Goal: Understand process/instructions: Learn how to perform a task or action

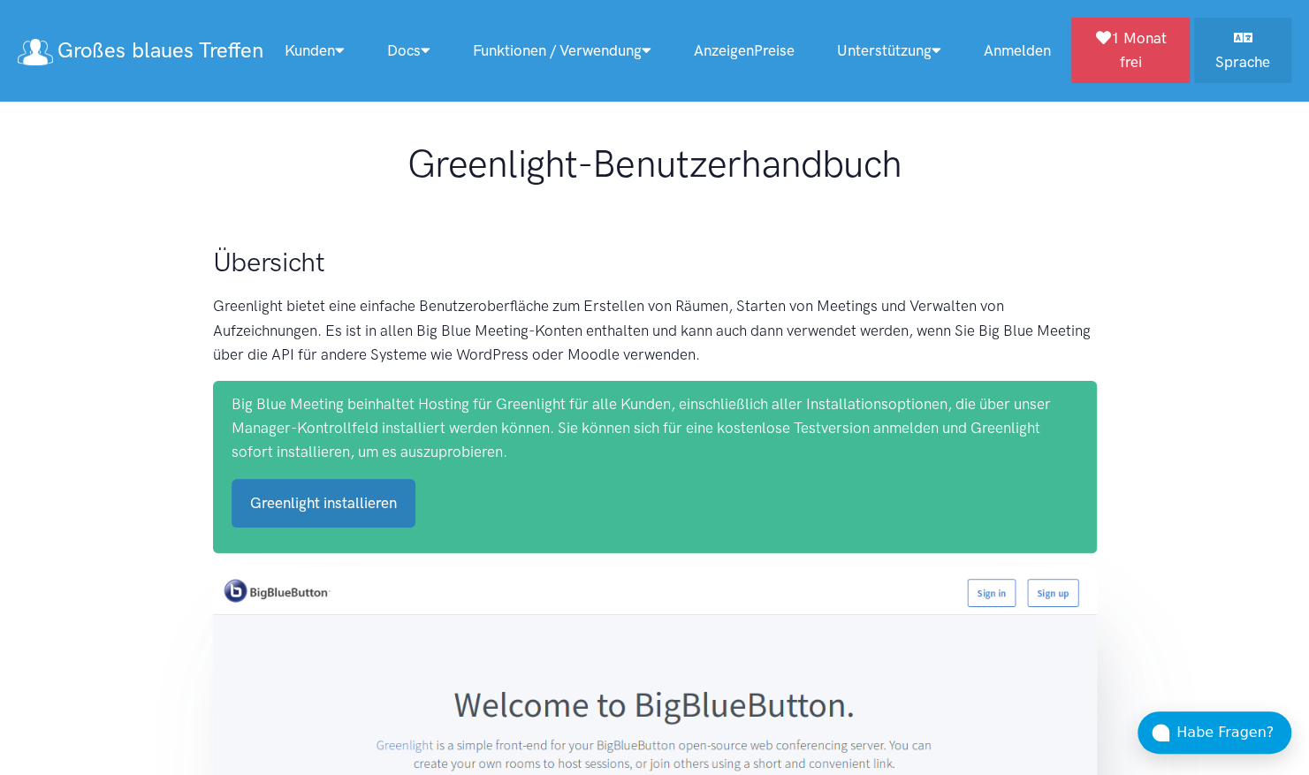
click at [321, 514] on link "Greenlight installieren" at bounding box center [324, 503] width 184 height 49
click at [353, 505] on link "Greenlight installieren" at bounding box center [324, 503] width 184 height 49
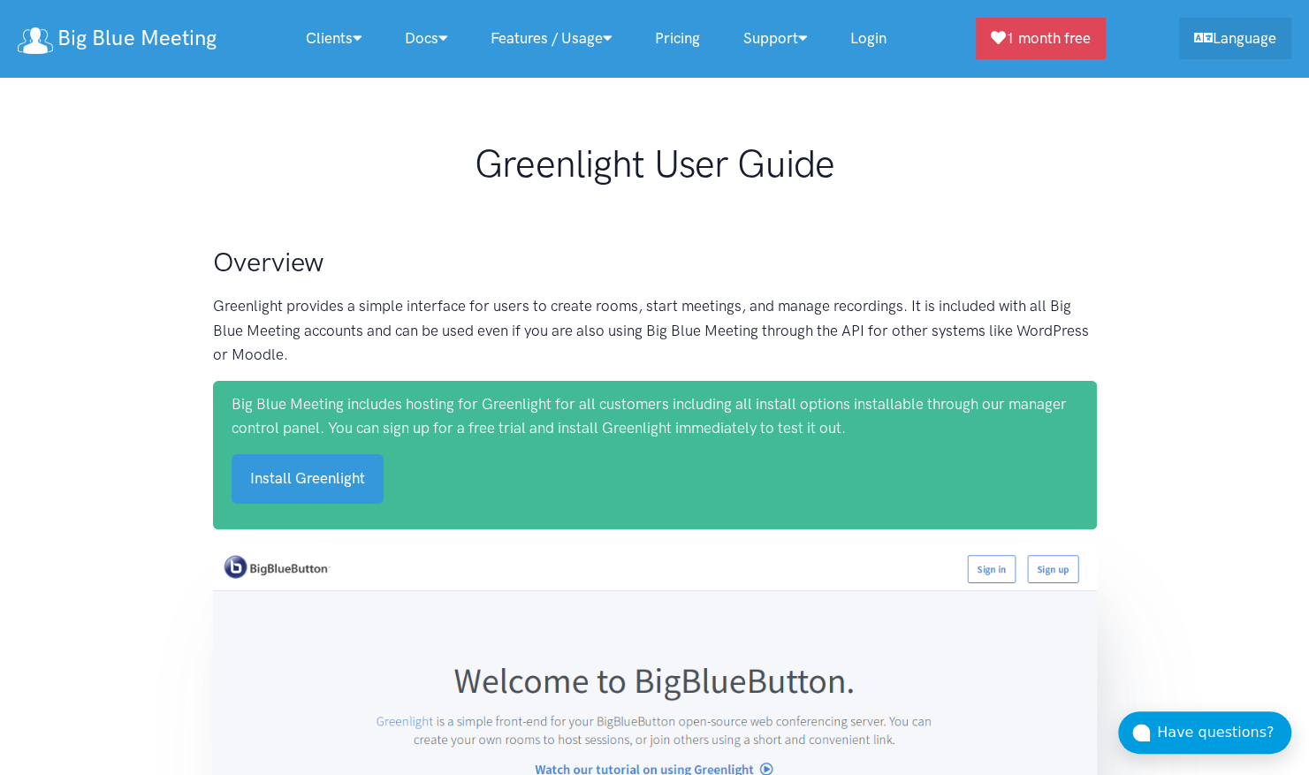
click at [597, 354] on p "Greenlight provides a simple interface for users to create rooms, start meeting…" at bounding box center [655, 330] width 884 height 72
